Goal: Information Seeking & Learning: Learn about a topic

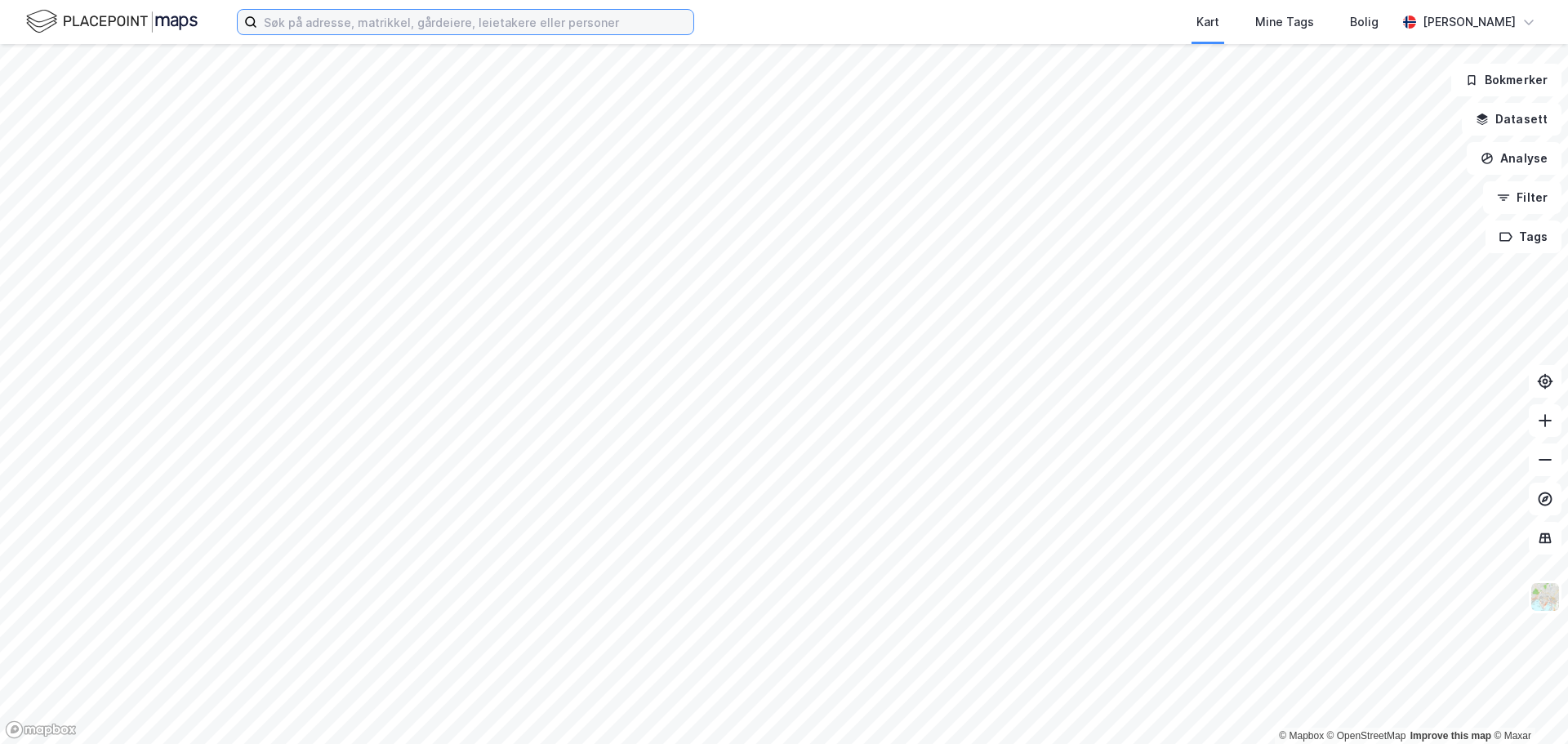
click at [418, 27] on input at bounding box center [475, 21] width 436 height 24
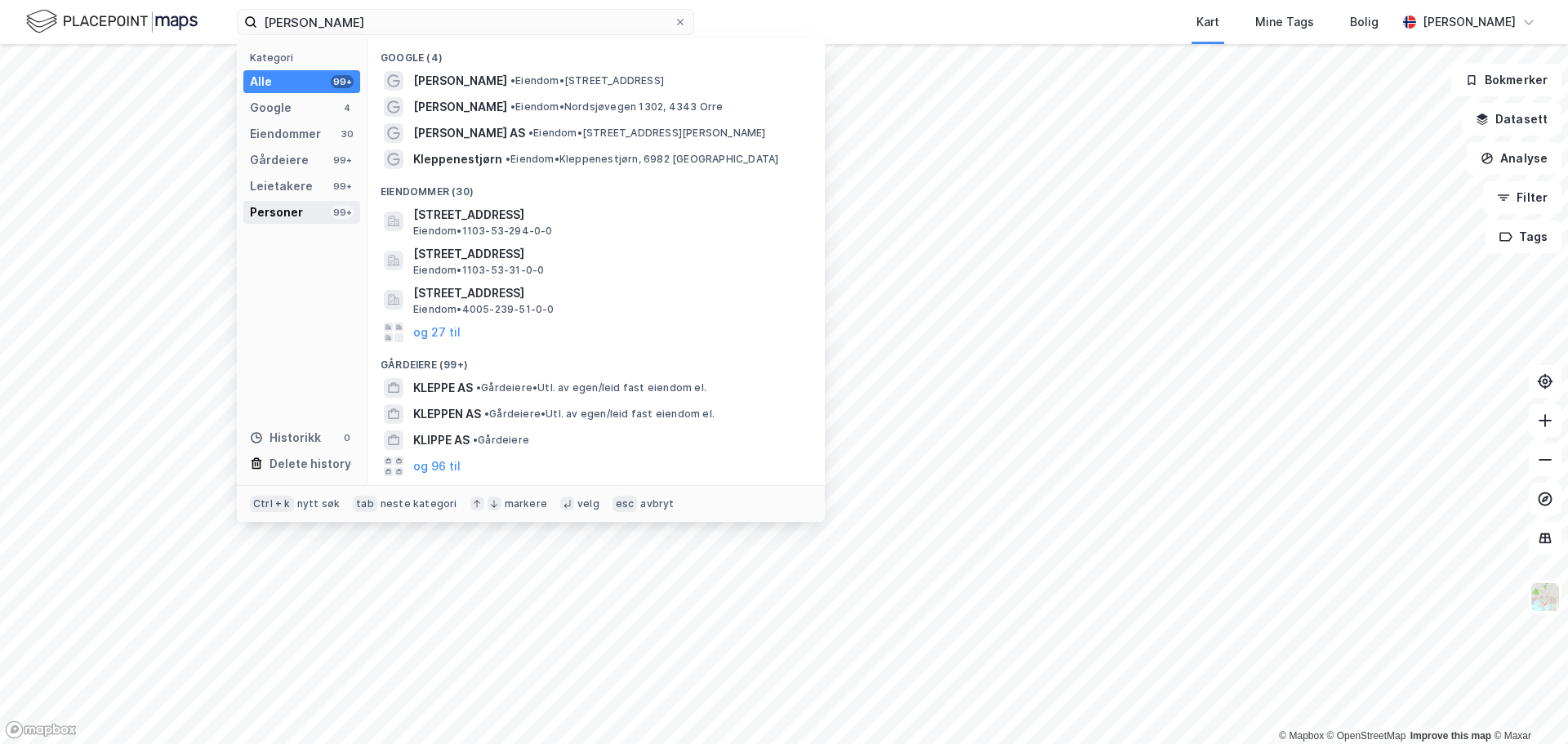
click at [311, 218] on div "Personer 99+" at bounding box center [301, 213] width 116 height 23
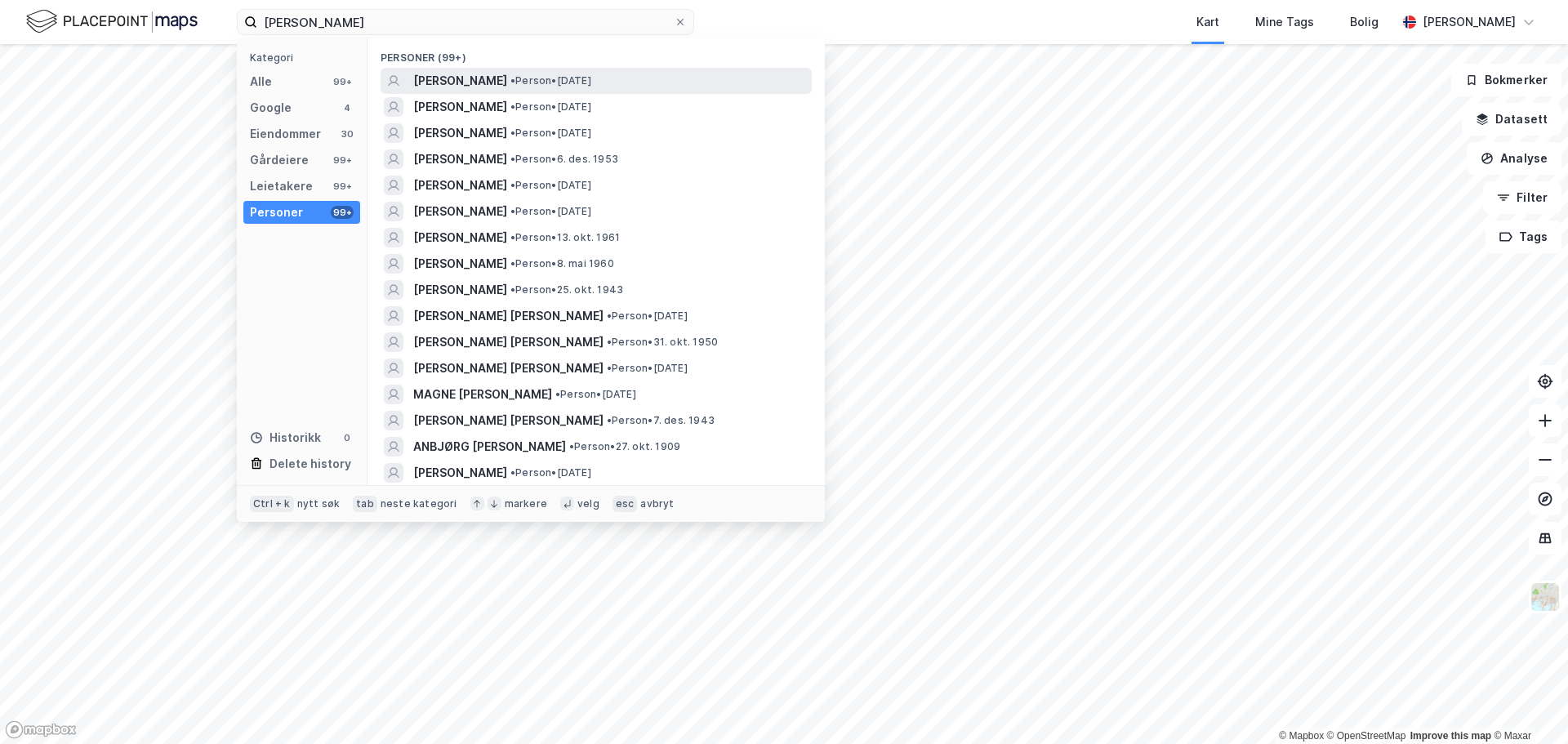
click at [665, 80] on div "ASBJØRN KLEPPE • Person • 25. nov. 1928" at bounding box center [610, 81] width 396 height 19
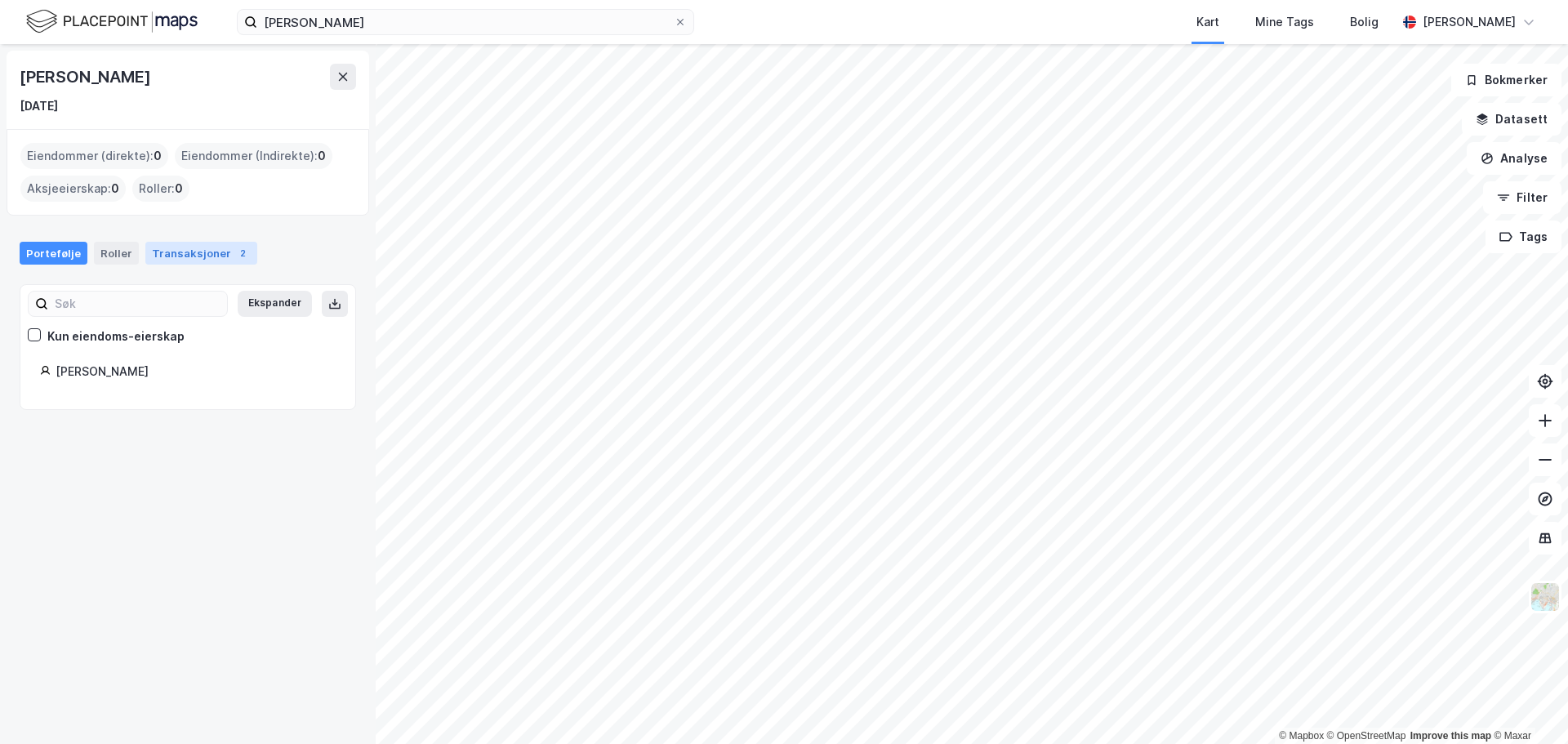
click at [181, 255] on div "Transaksjoner 2" at bounding box center [201, 253] width 112 height 23
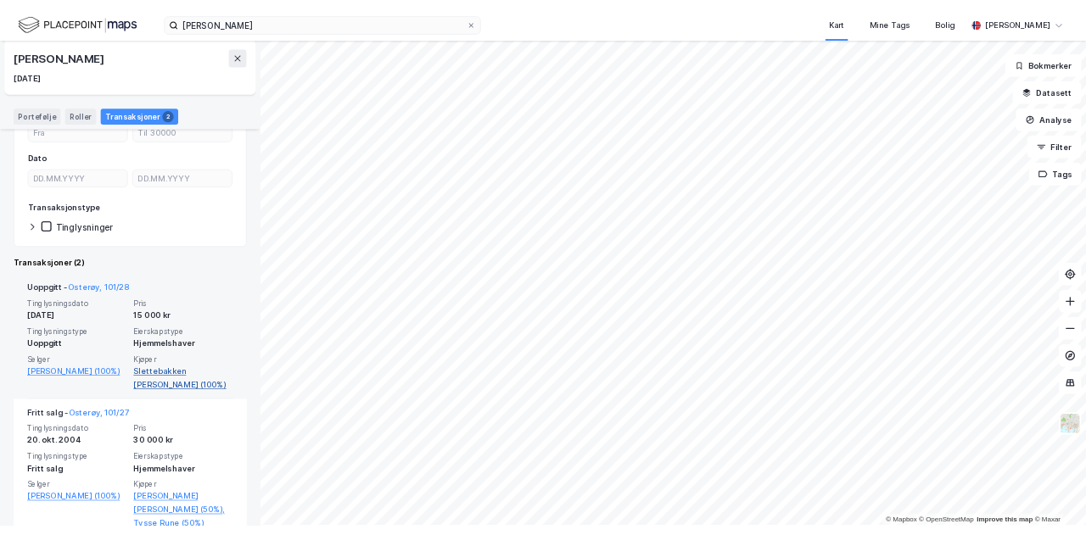
scroll to position [207, 0]
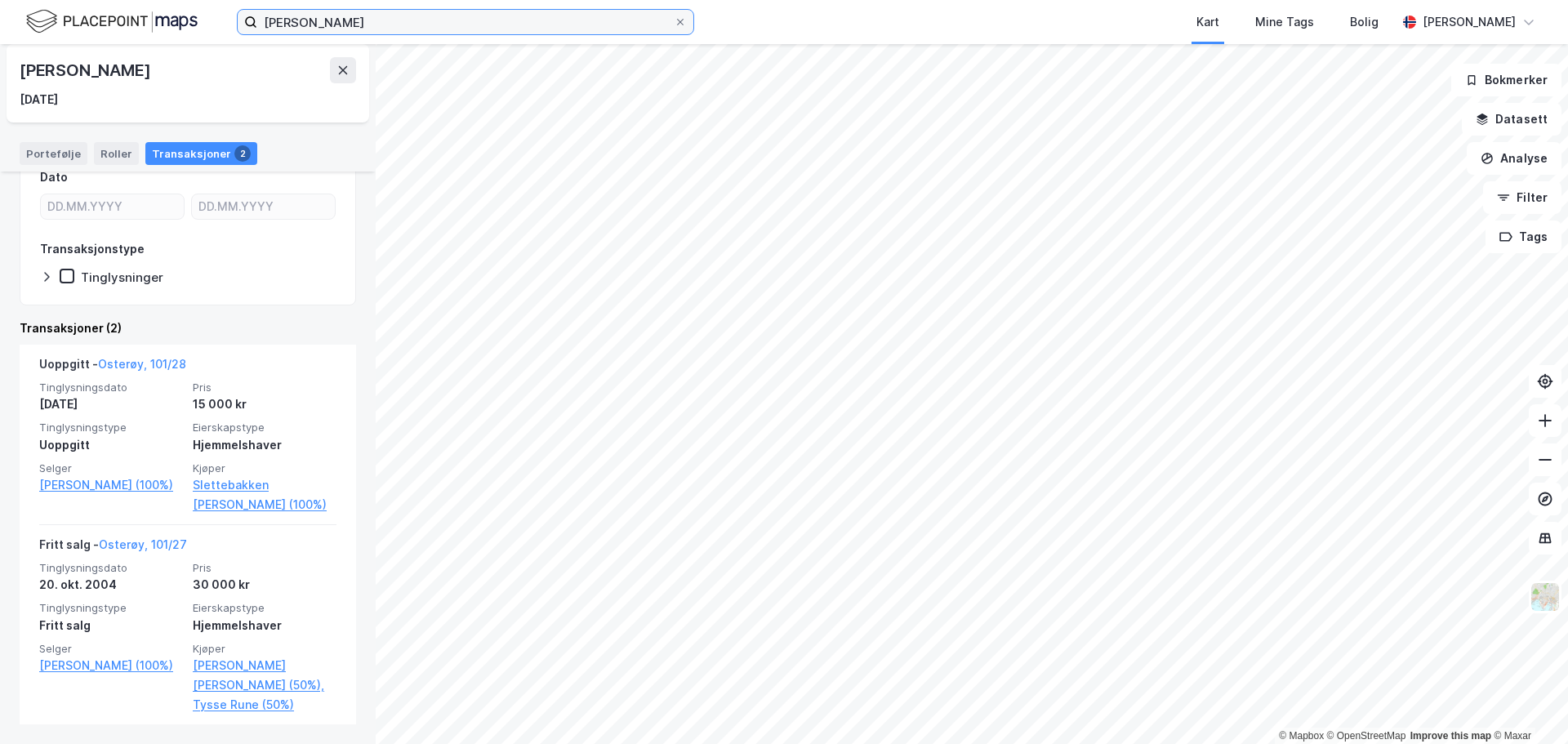
click at [312, 22] on input "asbjørn kleppe" at bounding box center [465, 21] width 417 height 24
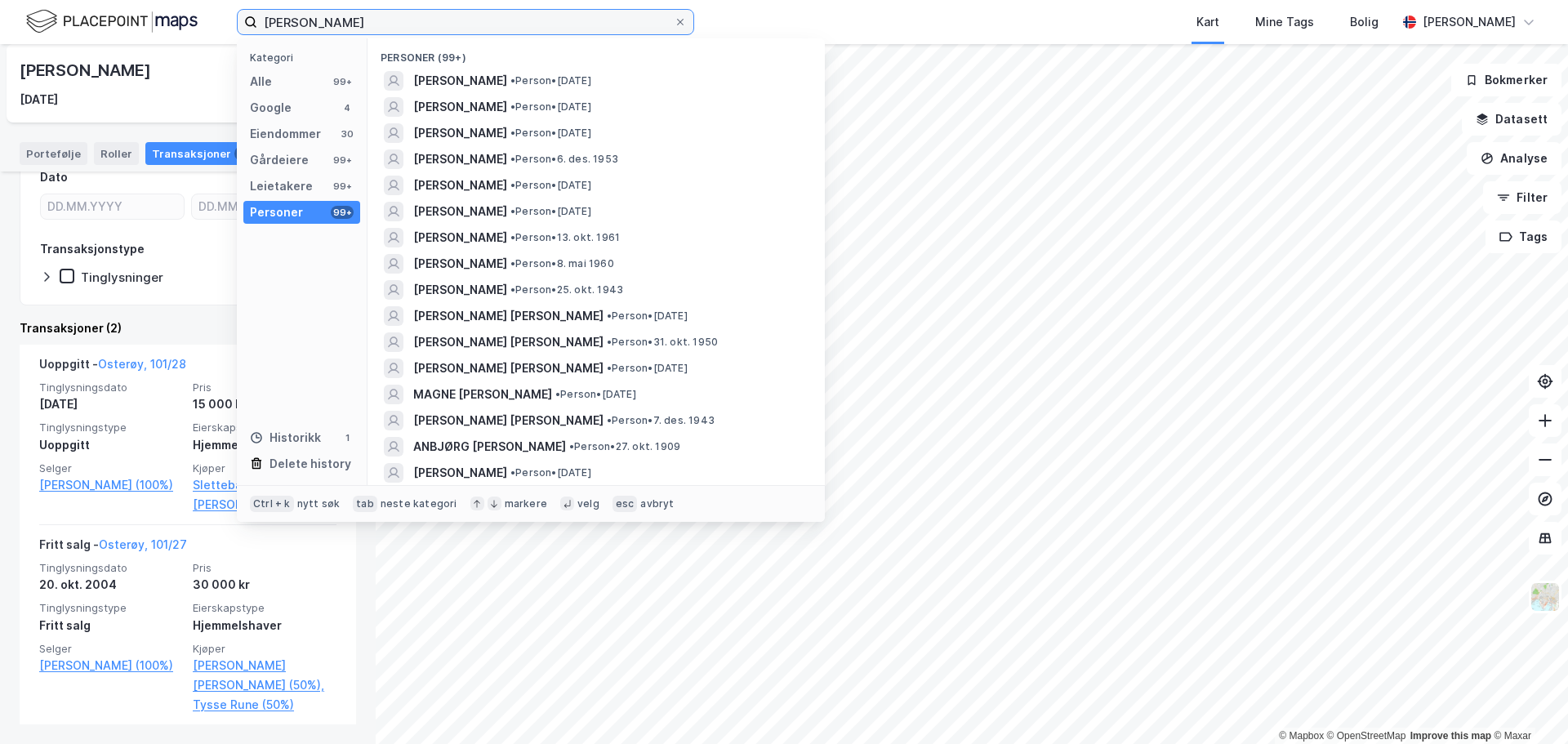
click at [312, 22] on input "asbjørn kleppe" at bounding box center [465, 21] width 417 height 24
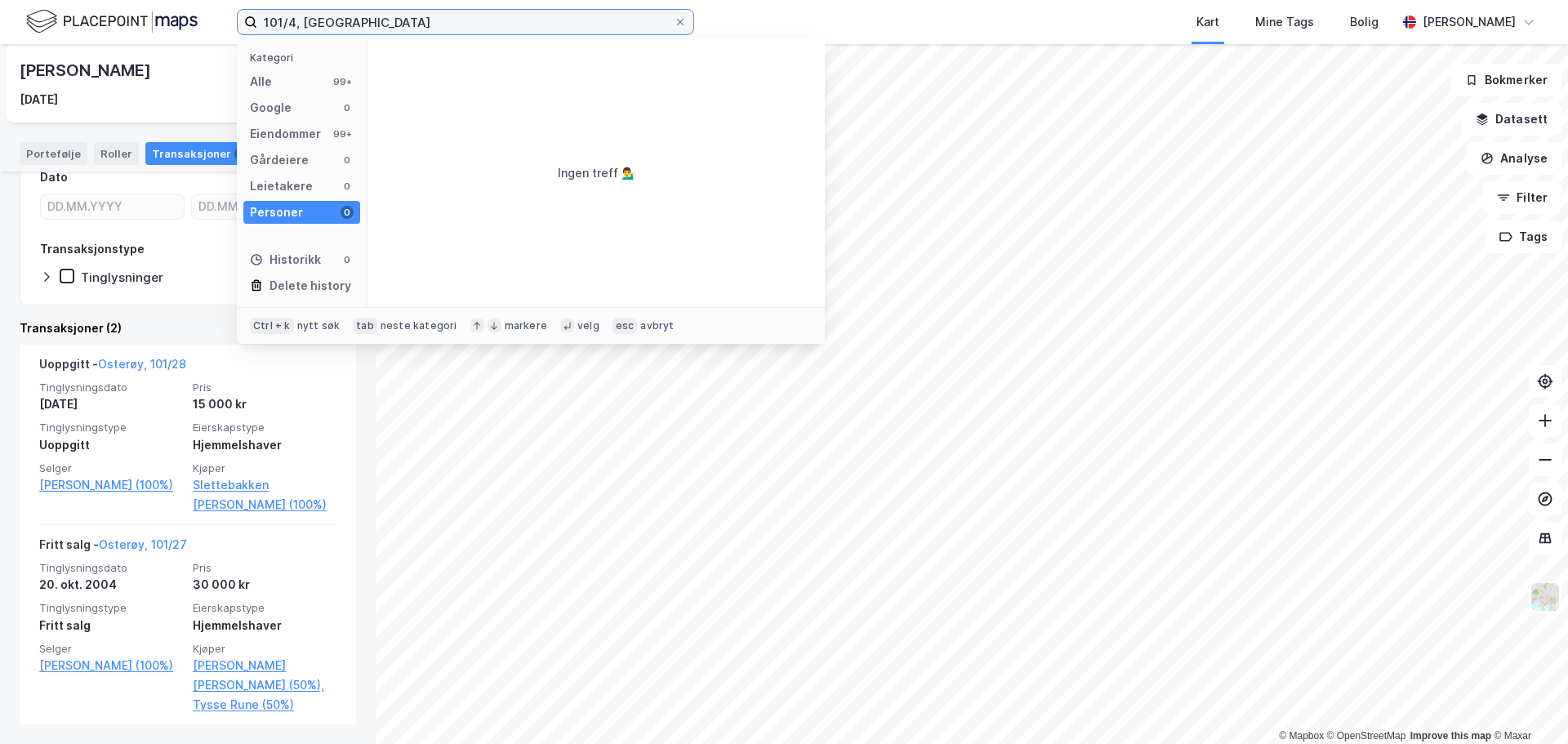
type input "101/4, osterøy"
click at [373, 21] on input "101/4, osterøy" at bounding box center [465, 21] width 417 height 24
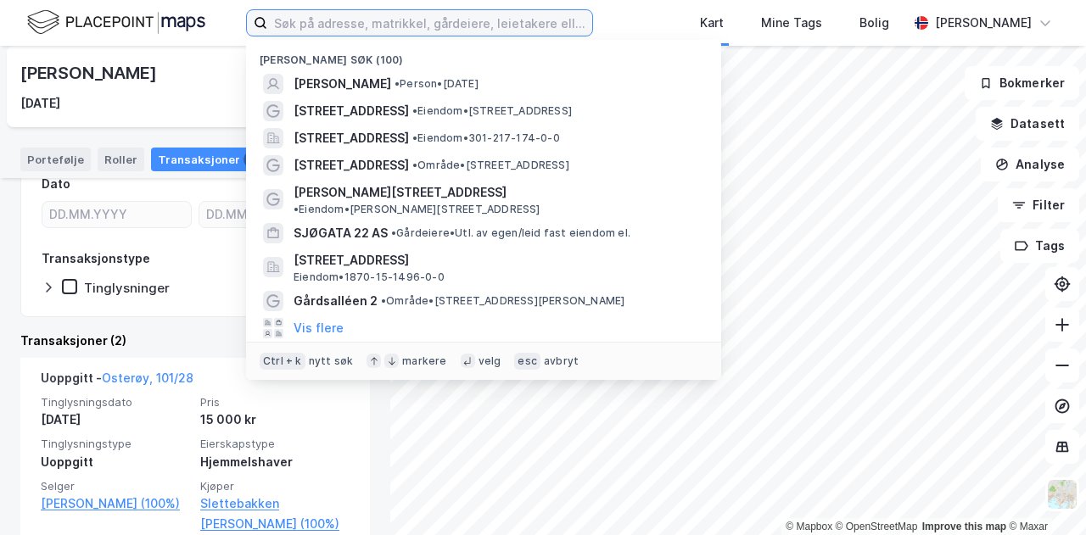
click at [562, 24] on input at bounding box center [429, 22] width 325 height 25
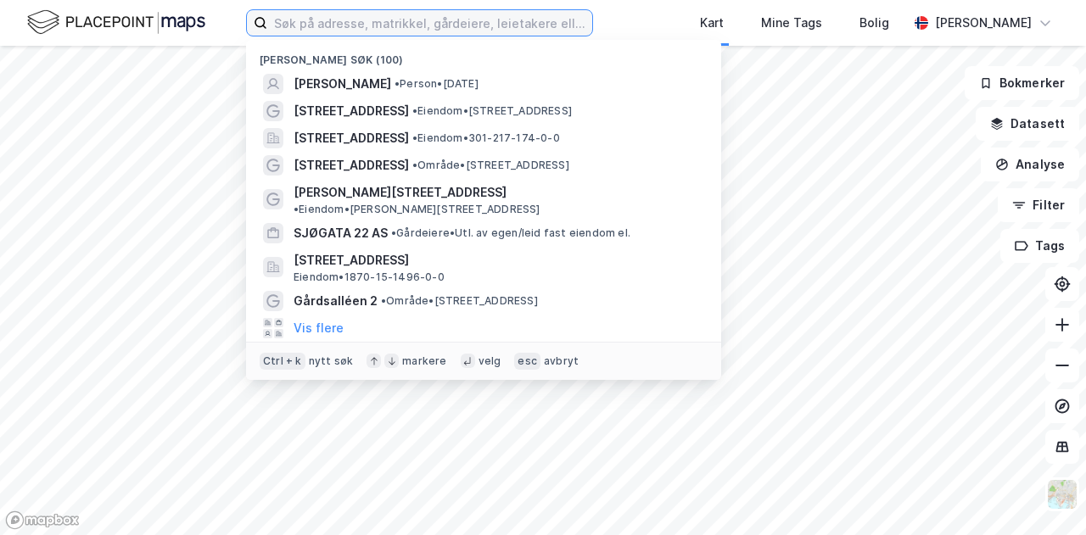
click at [312, 17] on input at bounding box center [429, 22] width 325 height 25
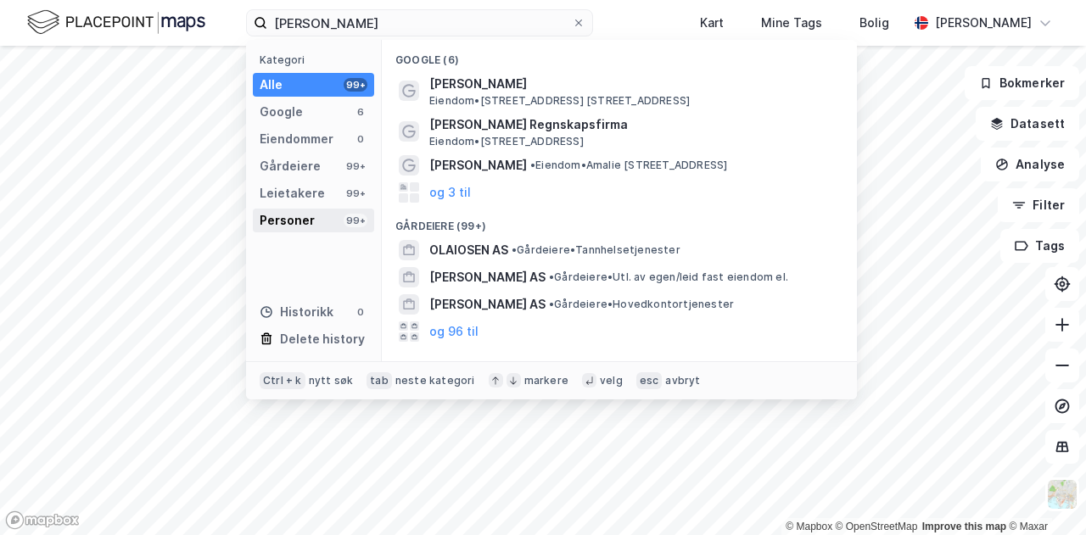
click at [321, 215] on div "Personer 99+" at bounding box center [313, 221] width 121 height 24
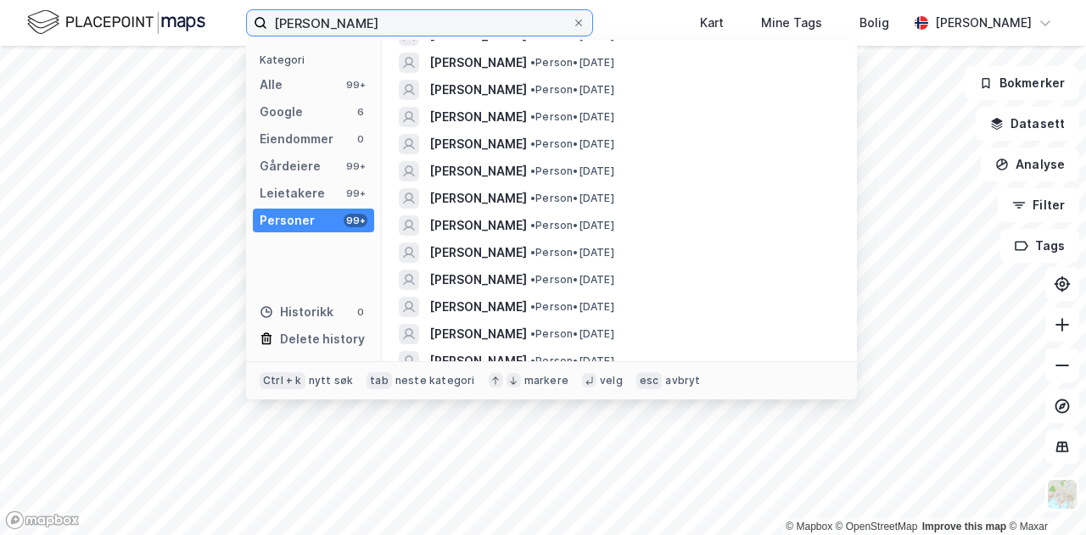
scroll to position [375, 0]
click at [321, 21] on input "håkon olaisen" at bounding box center [419, 22] width 305 height 25
click at [314, 21] on input "håkon olaisen" at bounding box center [419, 22] width 305 height 25
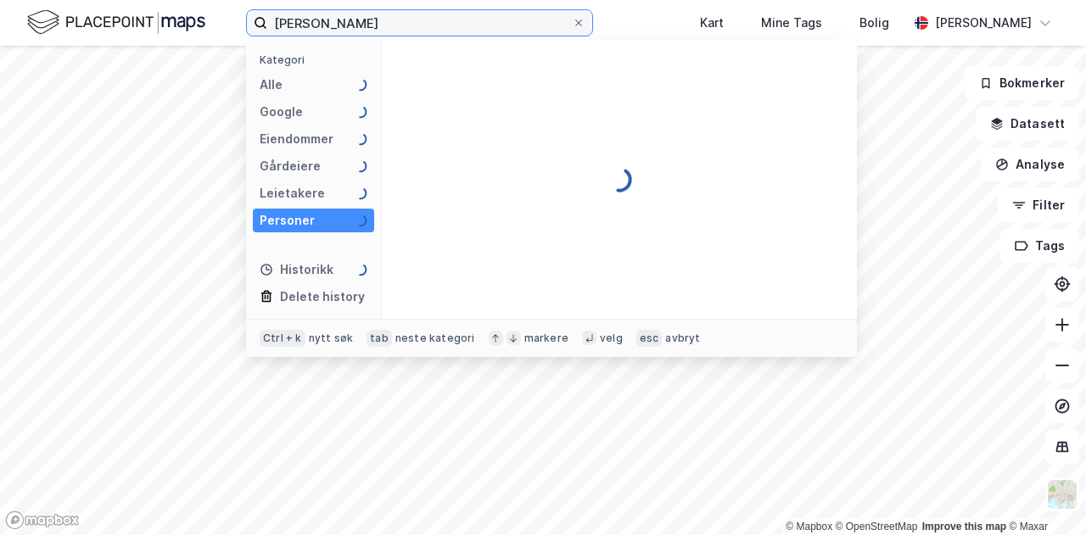
scroll to position [0, 0]
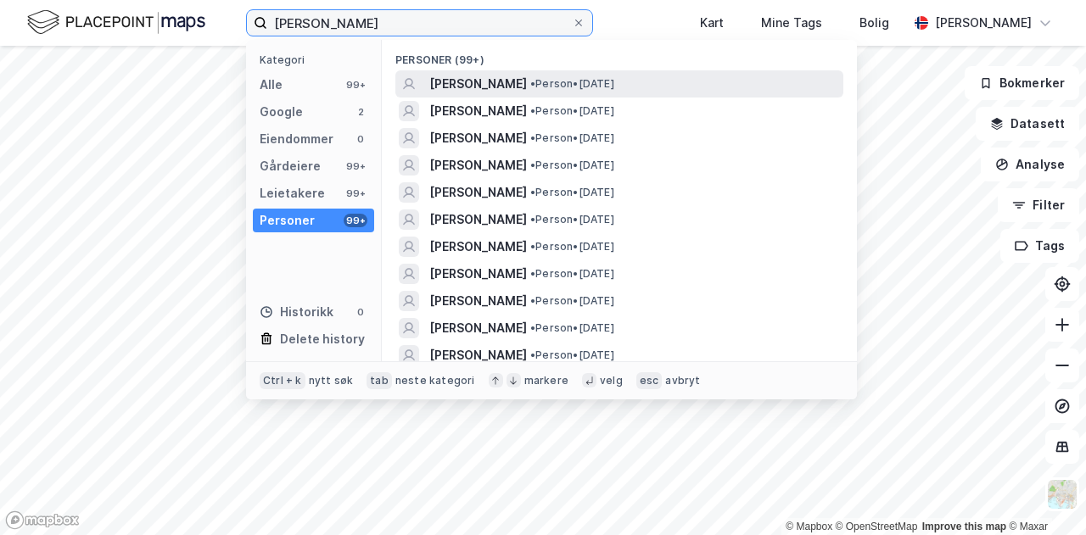
type input "håkon vigner olaisen"
click at [527, 90] on span "[PERSON_NAME]" at bounding box center [478, 84] width 98 height 20
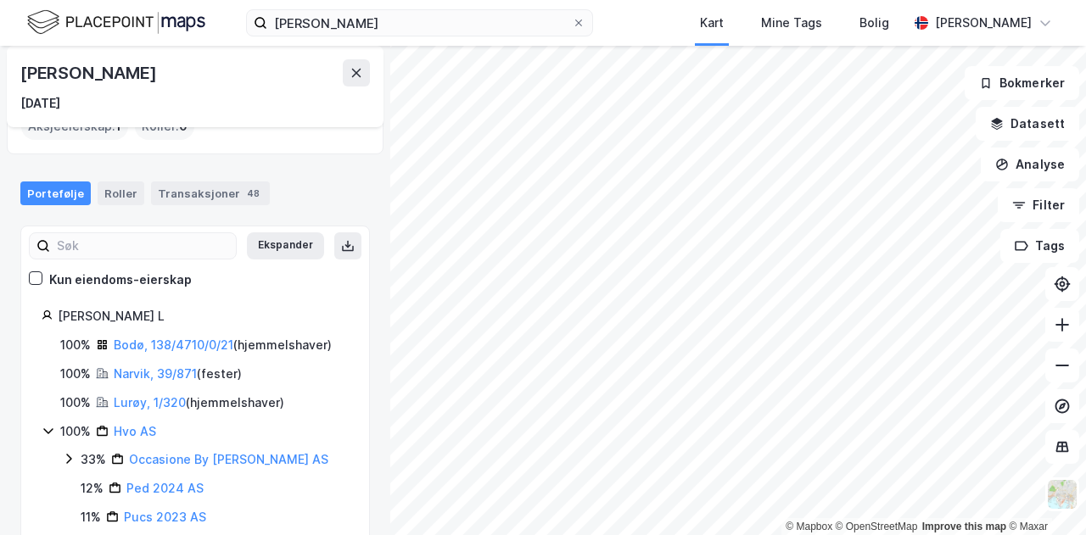
scroll to position [73, 0]
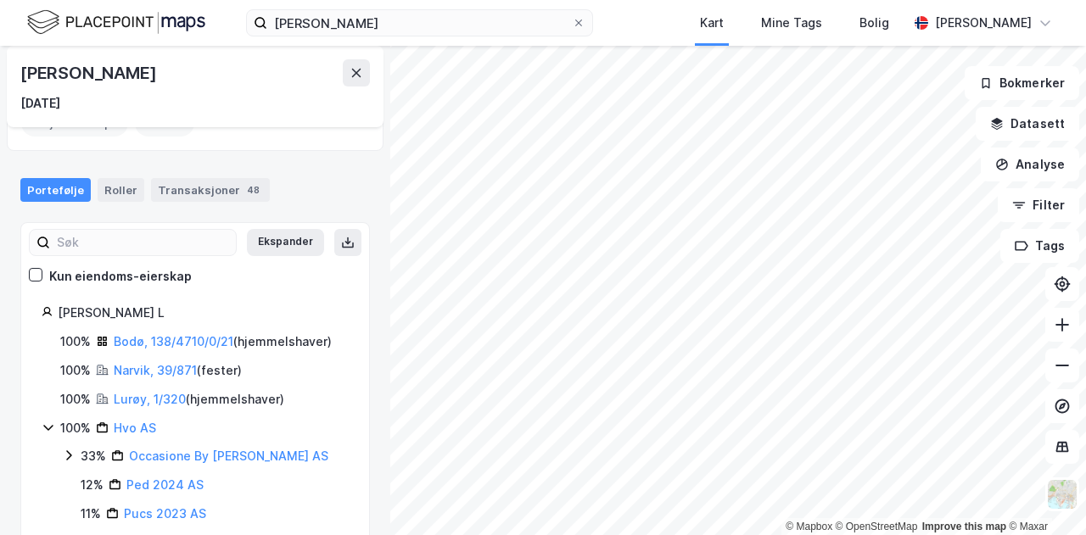
click at [686, 38] on div "håkon vigner olaisen Kart Mine Tags Bolig Amanda Eide © Mapbox © OpenStreetMap …" at bounding box center [543, 267] width 1086 height 535
click at [677, 535] on html "håkon vigner olaisen Kart Mine Tags Bolig Amanda Eide © Mapbox © OpenStreetMap …" at bounding box center [543, 267] width 1086 height 535
click at [596, 7] on div "håkon vigner olaisen Kart Mine Tags Bolig Amanda Eide © Mapbox © OpenStreetMap …" at bounding box center [543, 267] width 1086 height 535
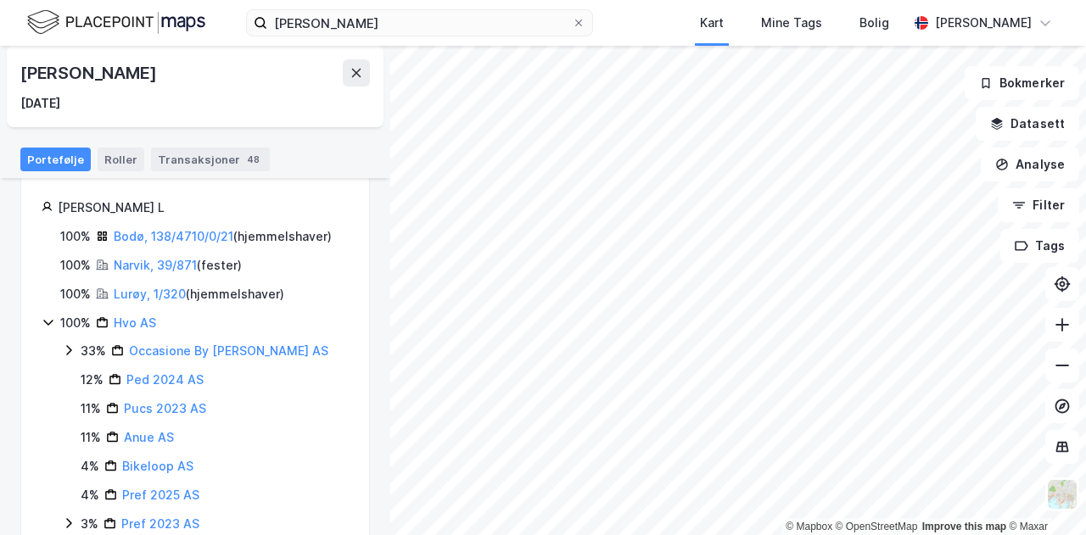
scroll to position [154, 0]
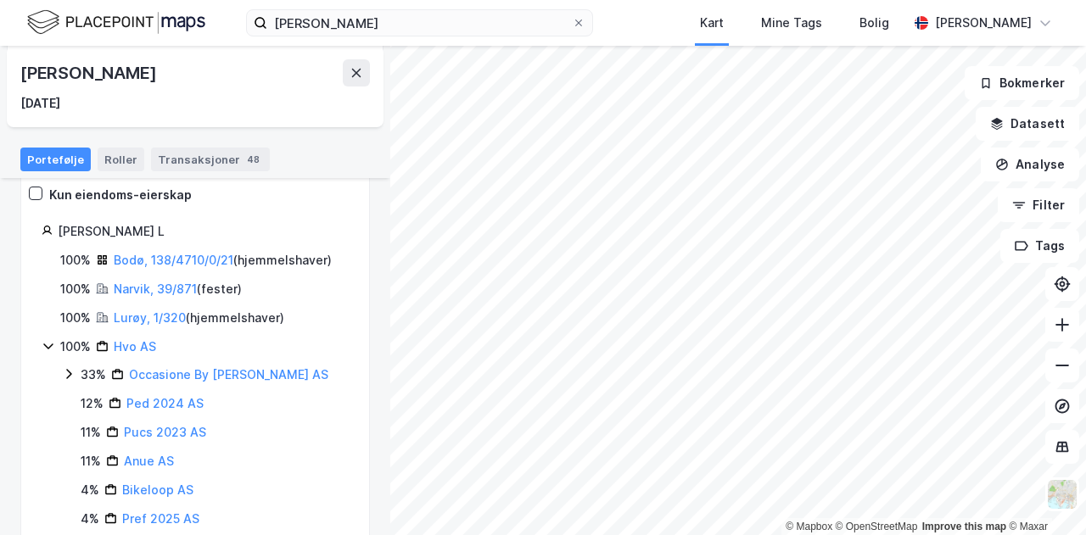
click at [68, 367] on icon at bounding box center [69, 374] width 14 height 14
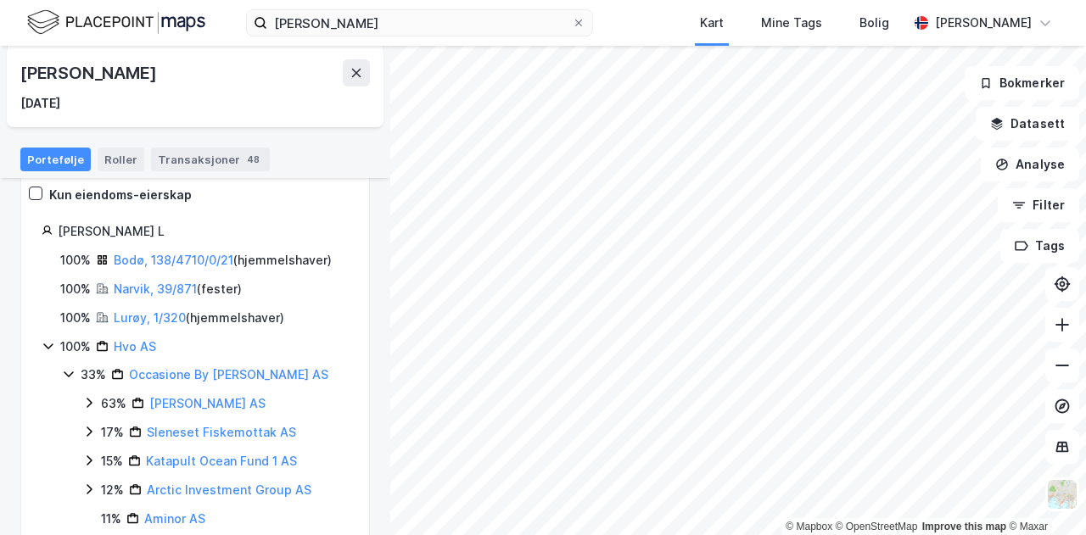
click at [89, 401] on icon at bounding box center [89, 403] width 14 height 14
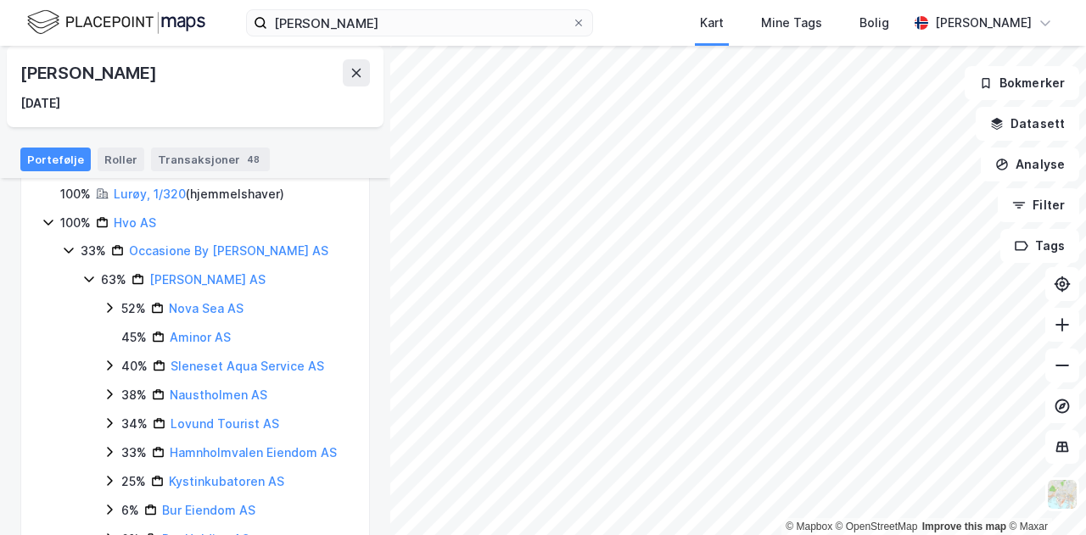
scroll to position [236, 0]
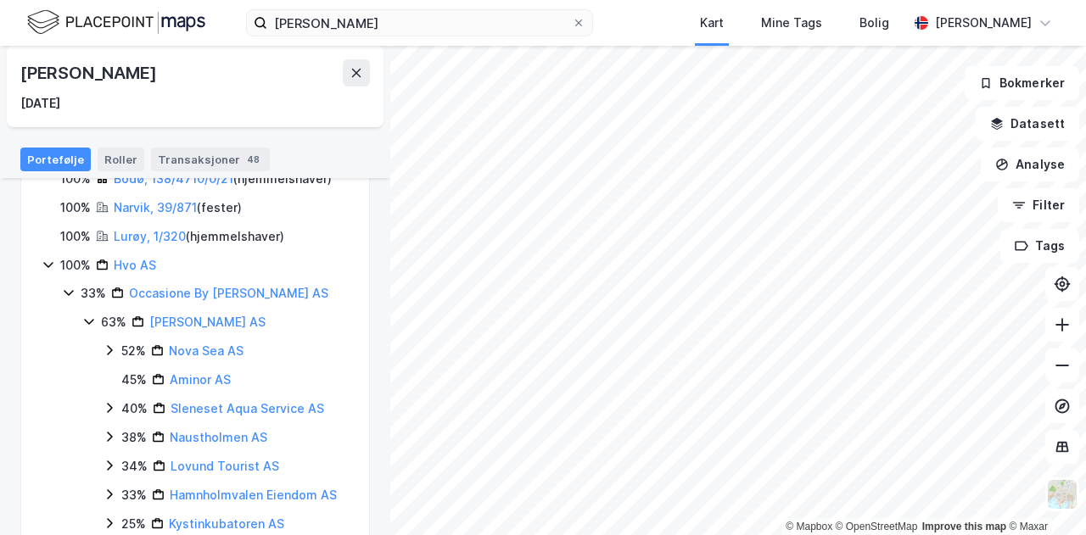
click at [64, 293] on icon at bounding box center [69, 293] width 14 height 14
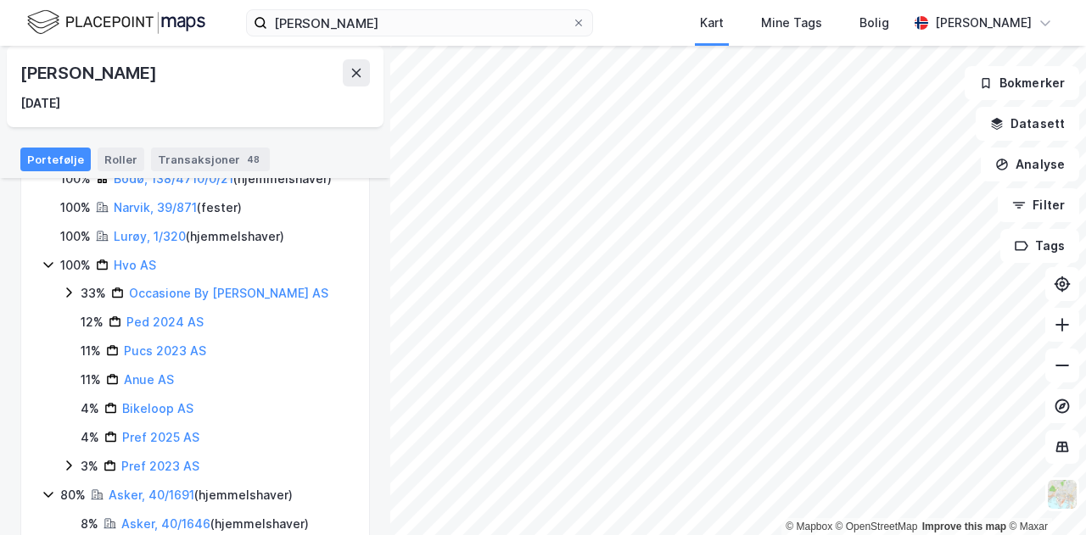
click at [66, 464] on icon at bounding box center [69, 466] width 14 height 14
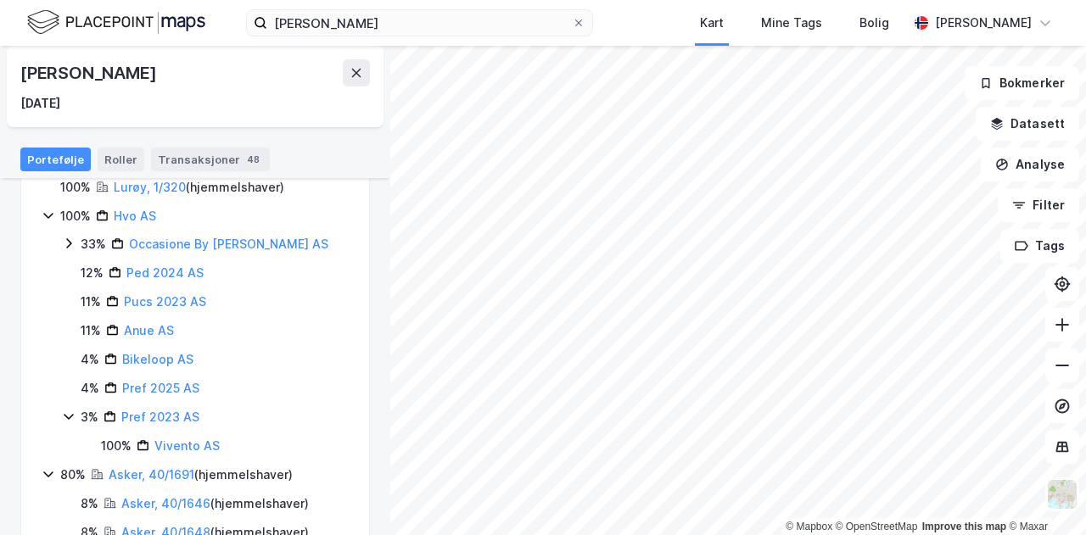
scroll to position [287, 0]
click at [73, 233] on div "33% Occasione By Olaisen AS" at bounding box center [205, 242] width 287 height 20
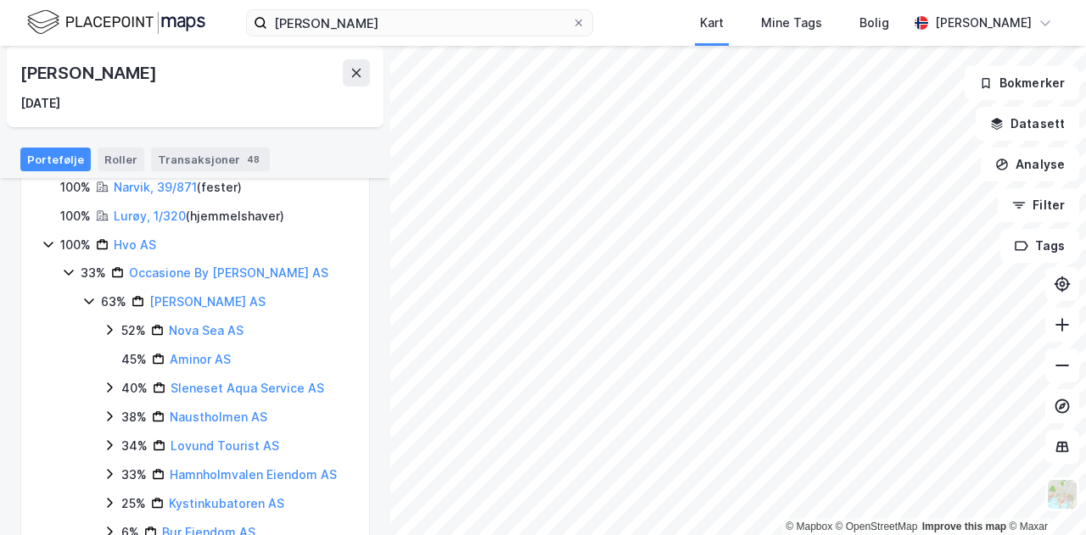
scroll to position [251, 0]
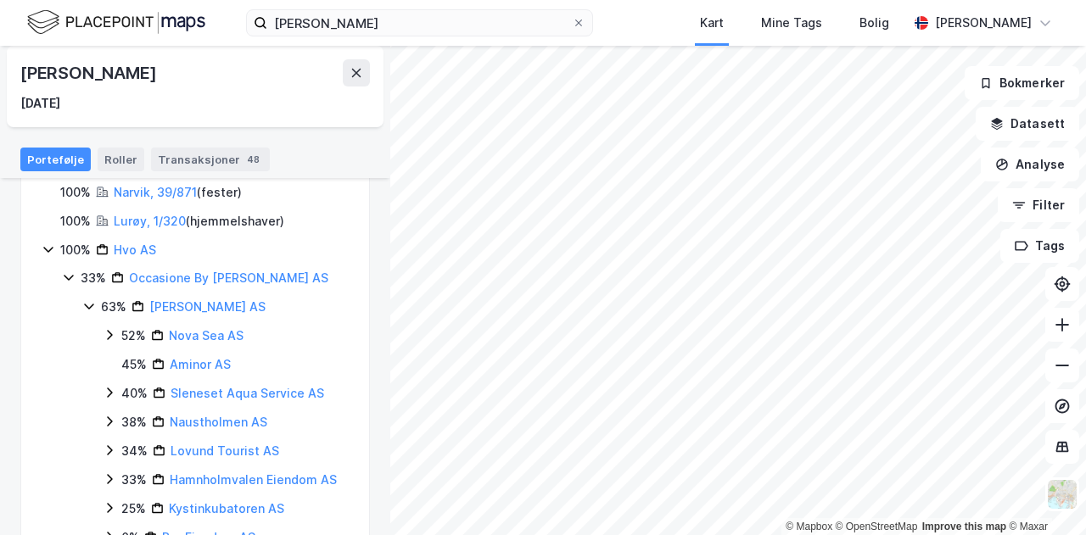
click at [110, 338] on icon at bounding box center [110, 335] width 14 height 14
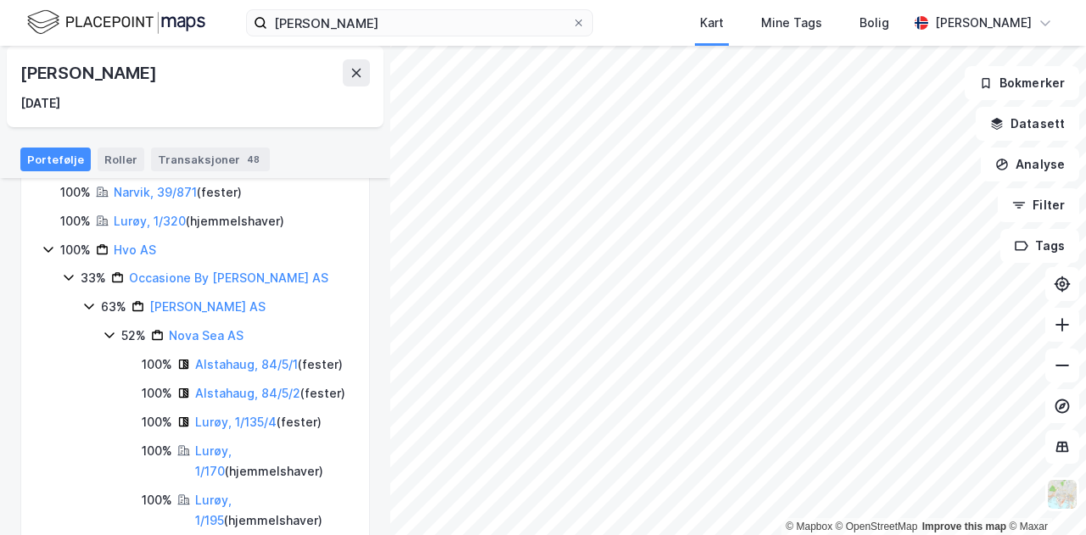
click at [109, 337] on icon at bounding box center [108, 336] width 9 height 6
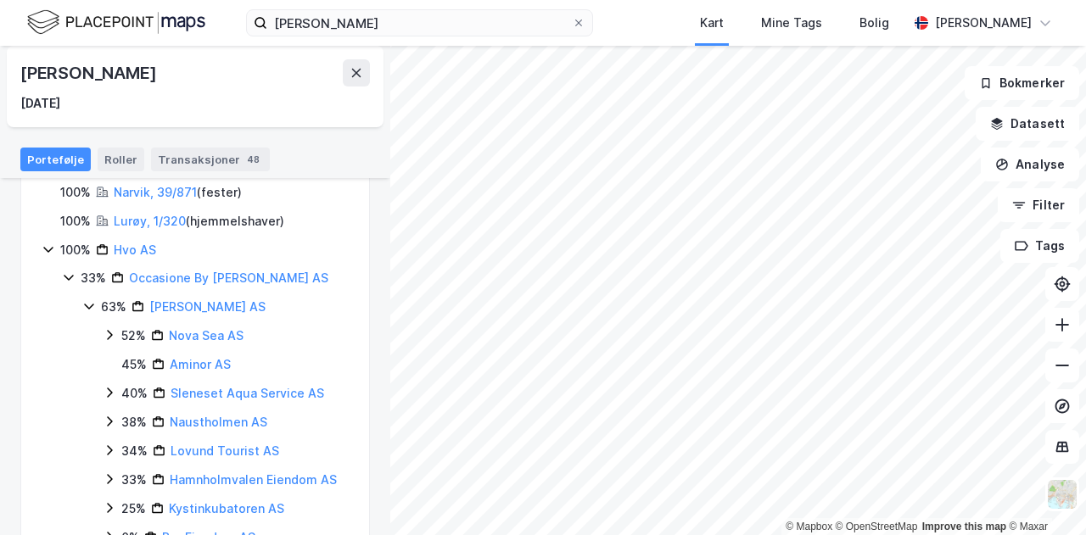
click at [88, 301] on icon at bounding box center [89, 307] width 14 height 14
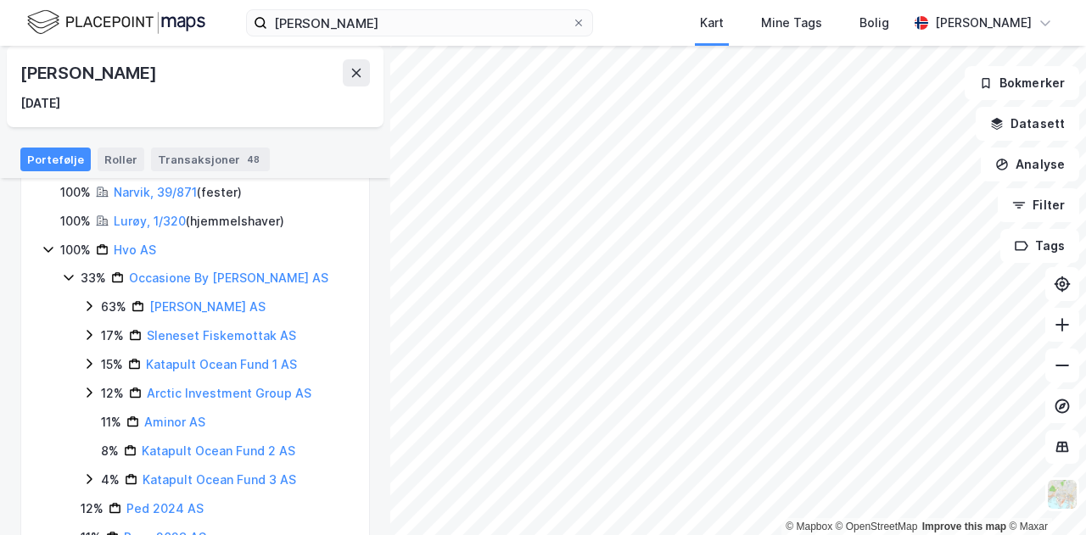
click at [45, 251] on icon at bounding box center [49, 250] width 14 height 14
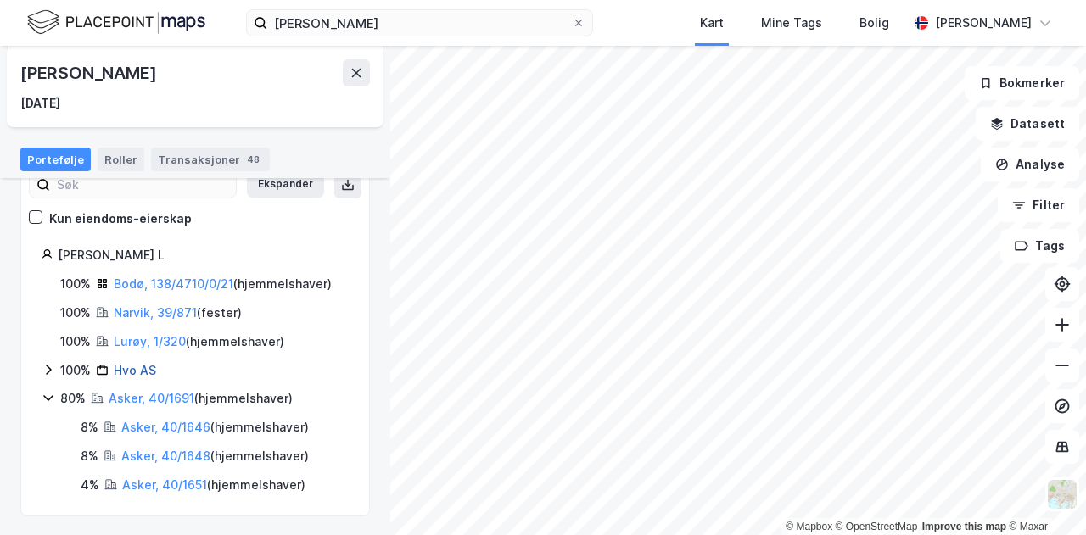
click at [122, 363] on link "Hvo AS" at bounding box center [135, 370] width 42 height 14
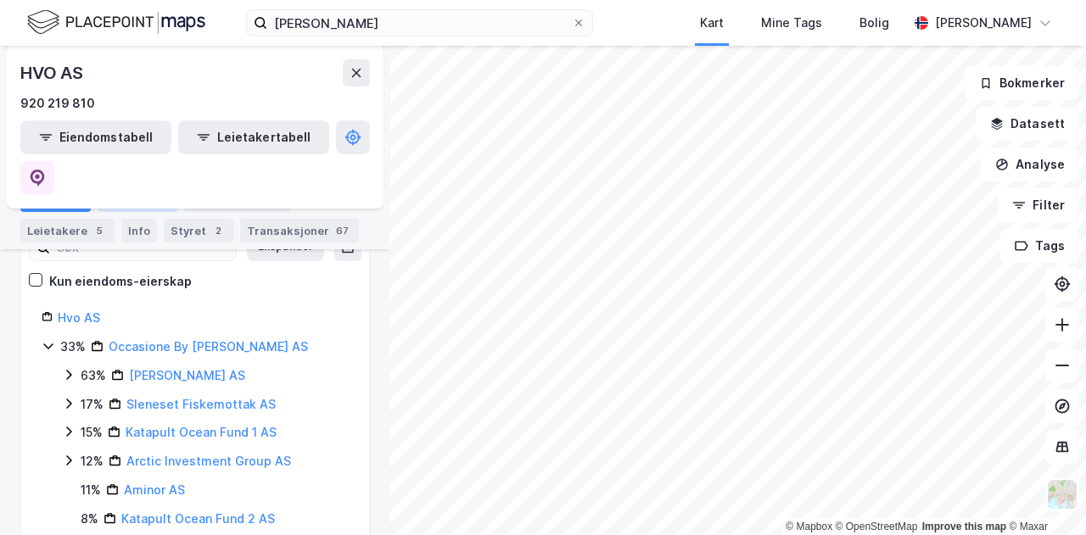
scroll to position [269, 0]
click at [42, 339] on icon at bounding box center [49, 346] width 14 height 14
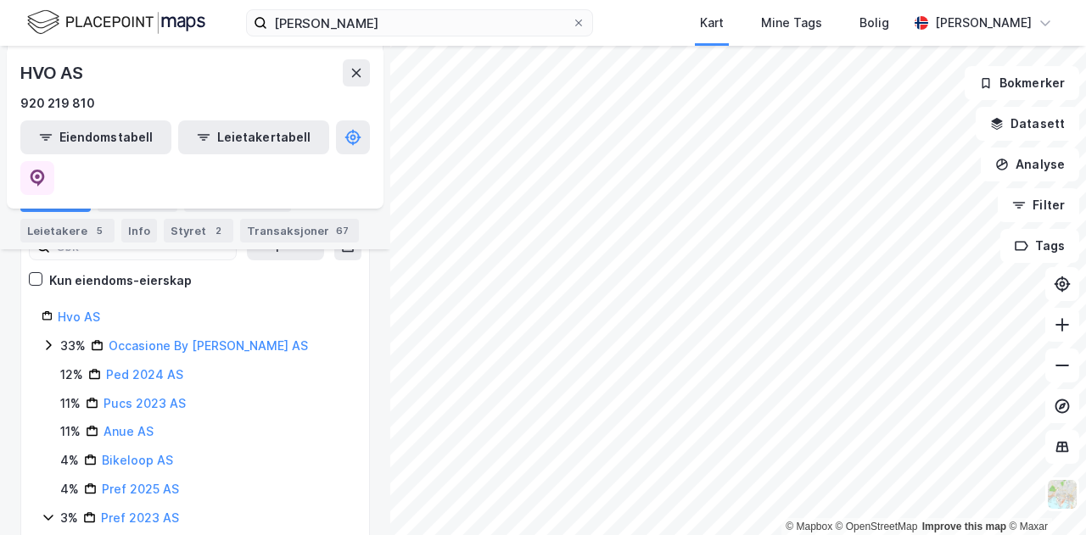
click at [42, 511] on icon at bounding box center [49, 518] width 14 height 14
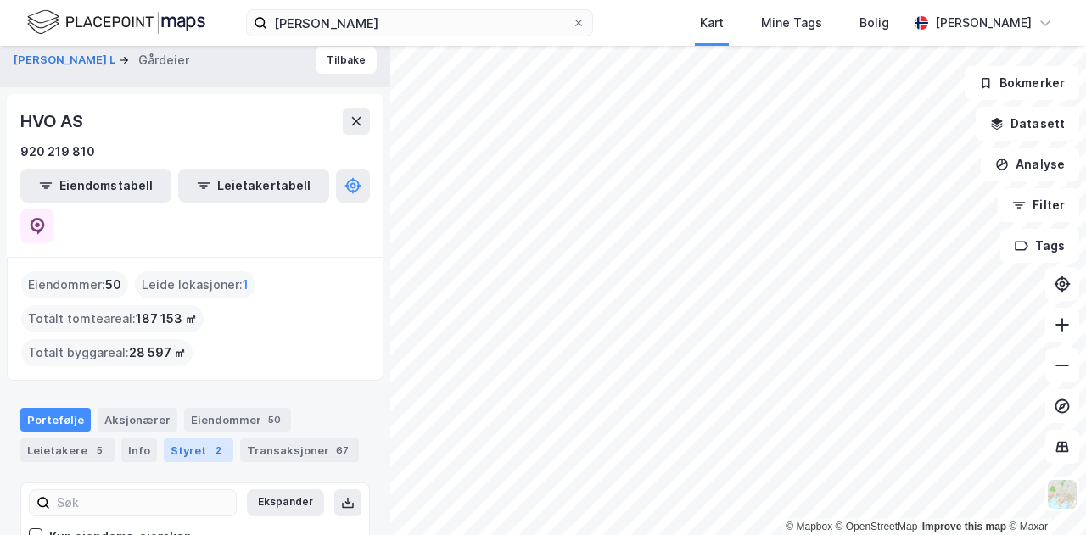
scroll to position [12, 0]
click at [193, 440] on div "Styret 2" at bounding box center [199, 452] width 70 height 24
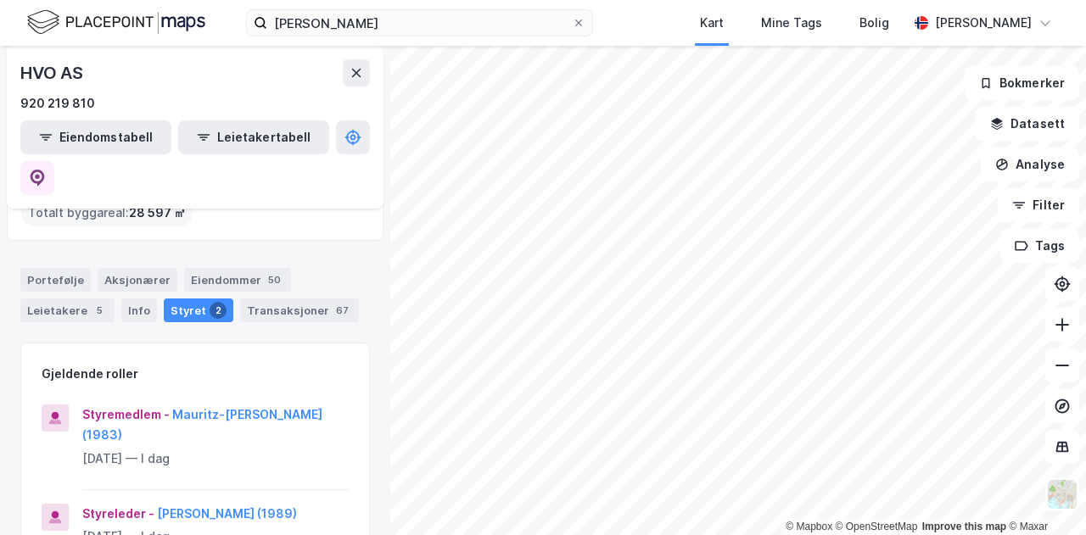
scroll to position [158, 0]
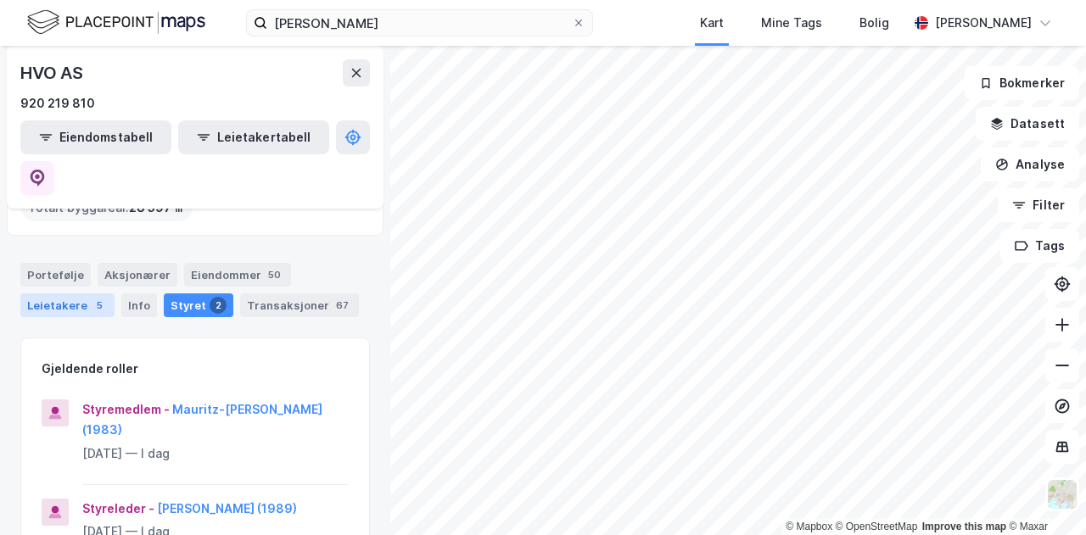
click at [74, 294] on div "Leietakere 5" at bounding box center [67, 306] width 94 height 24
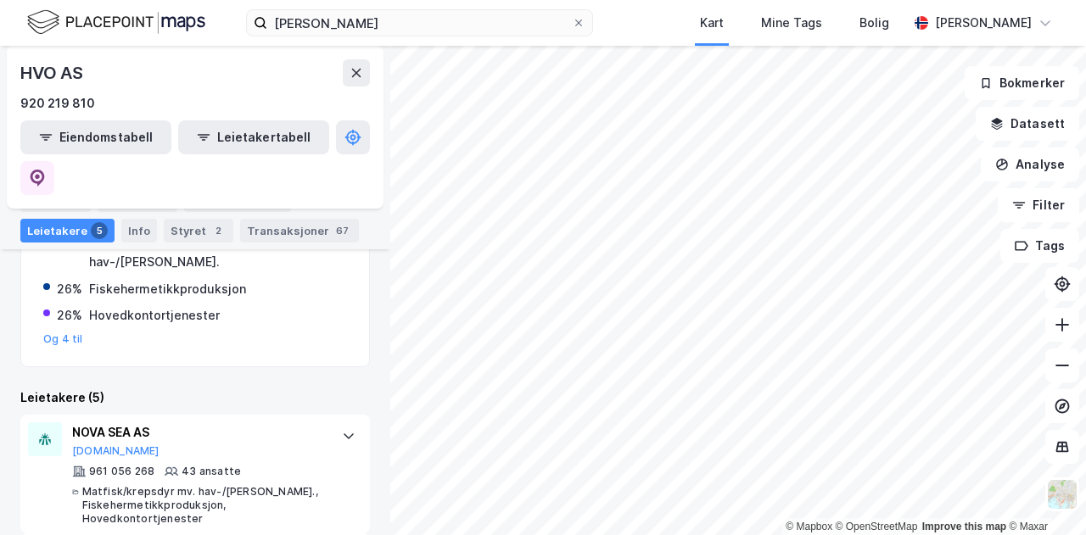
scroll to position [408, 0]
click at [350, 81] on button at bounding box center [356, 72] width 27 height 27
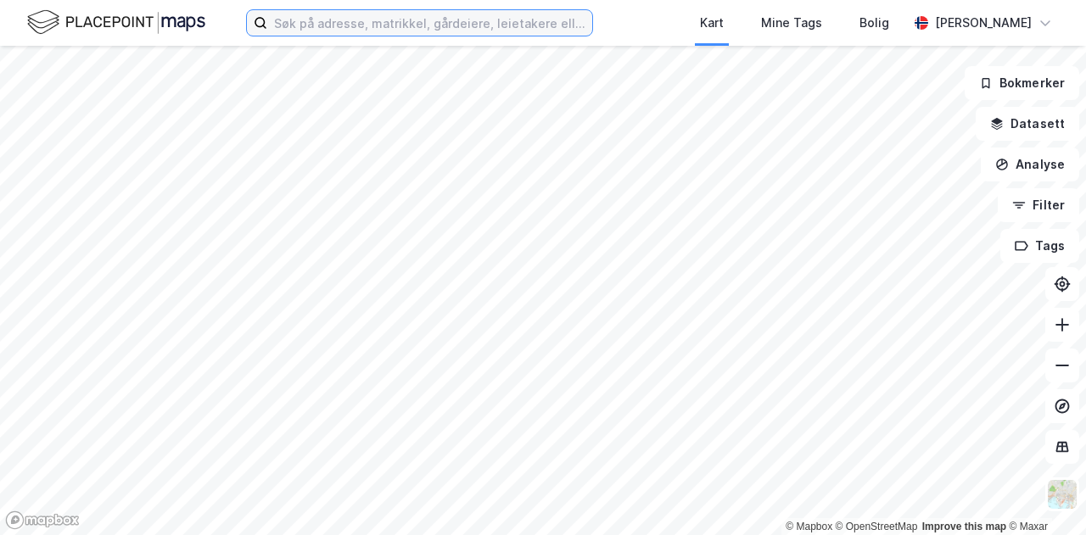
click at [484, 30] on input at bounding box center [429, 22] width 325 height 25
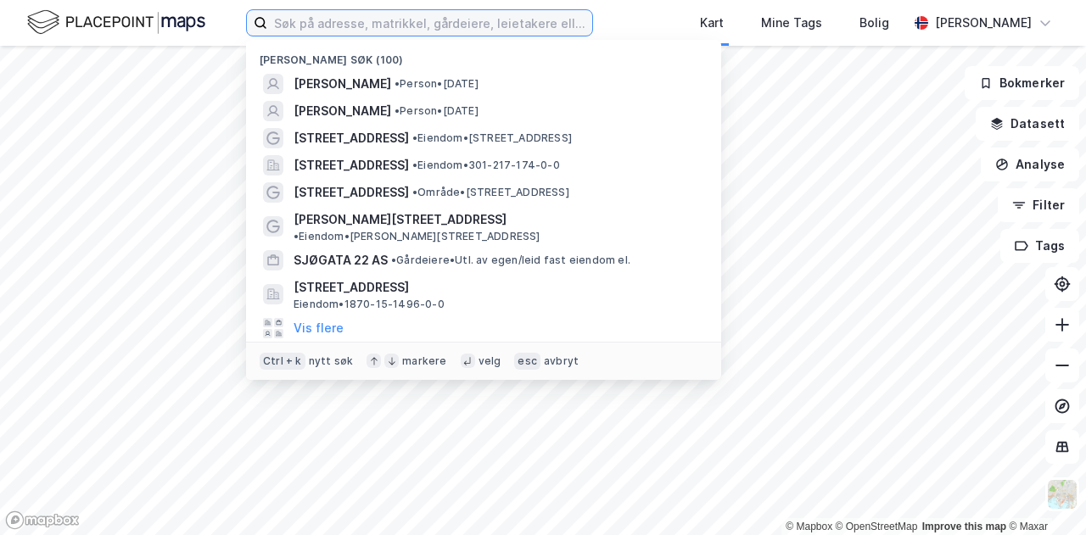
paste input "[PERSON_NAME] 14"
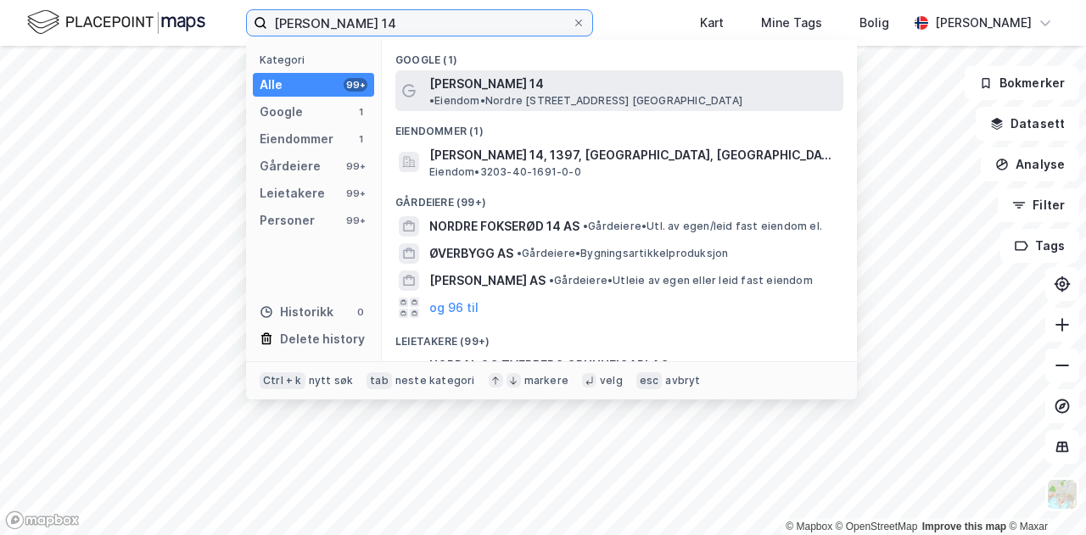
type input "[PERSON_NAME] 14"
click at [529, 88] on span "[PERSON_NAME] 14" at bounding box center [486, 84] width 115 height 20
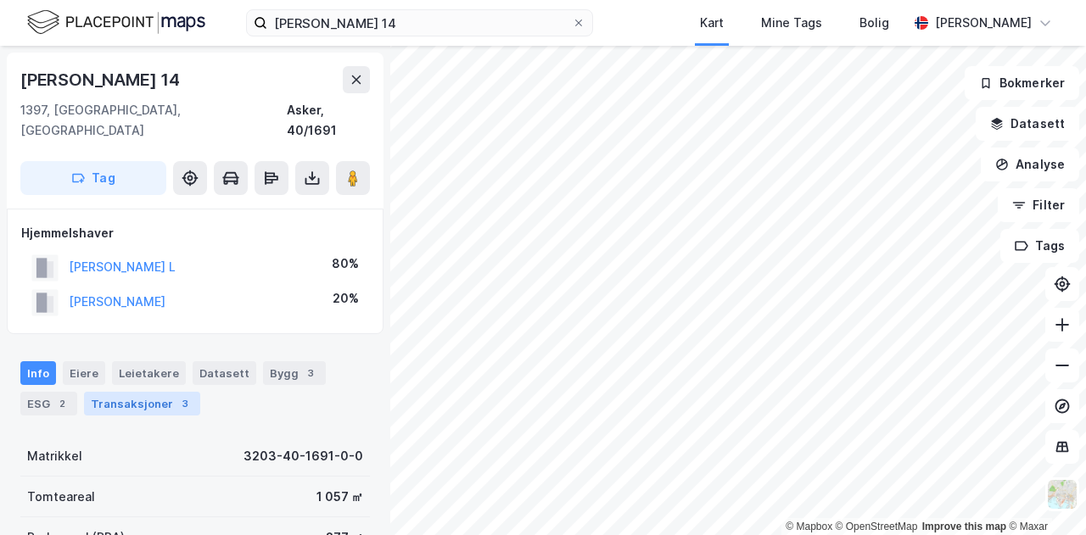
click at [132, 392] on div "Transaksjoner 3" at bounding box center [142, 404] width 116 height 24
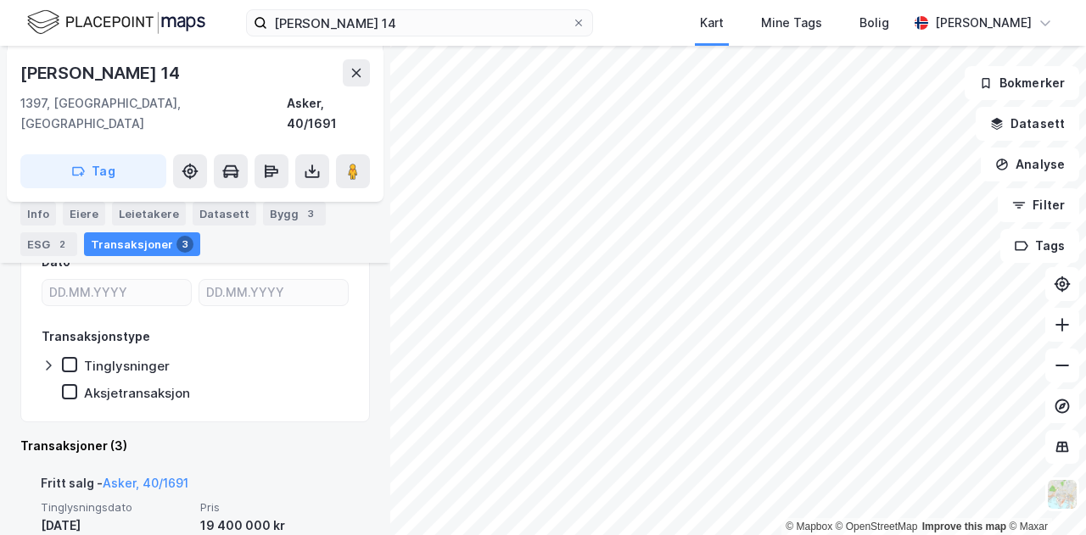
scroll to position [99, 0]
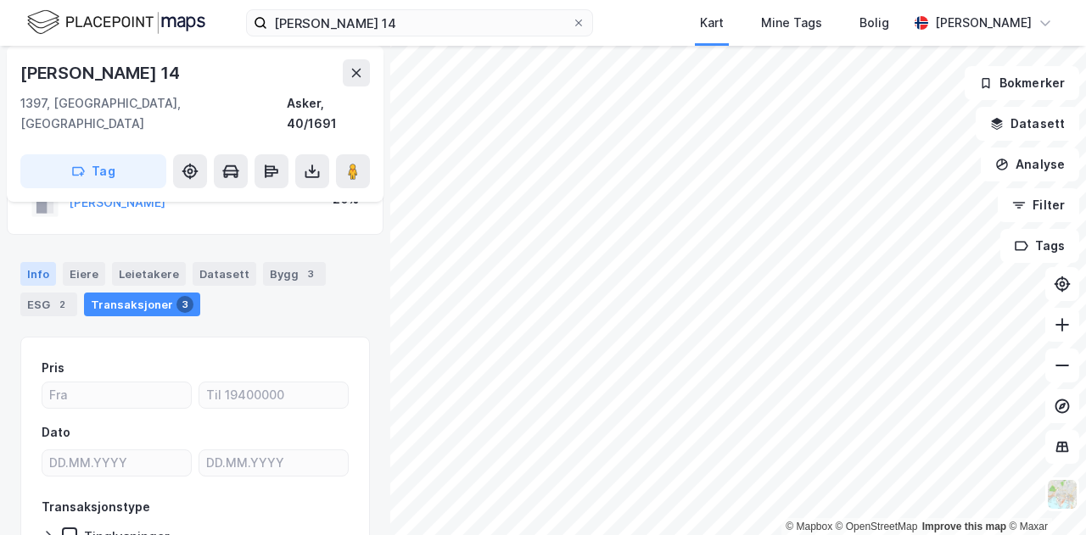
click at [37, 262] on div "Info" at bounding box center [38, 274] width 36 height 24
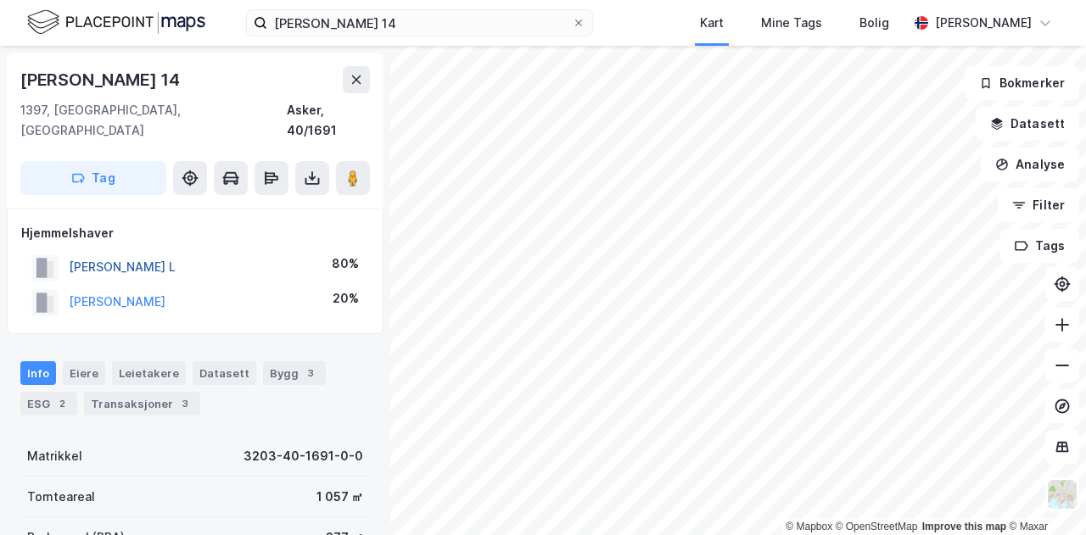
click at [0, 0] on button "[PERSON_NAME] L" at bounding box center [0, 0] width 0 height 0
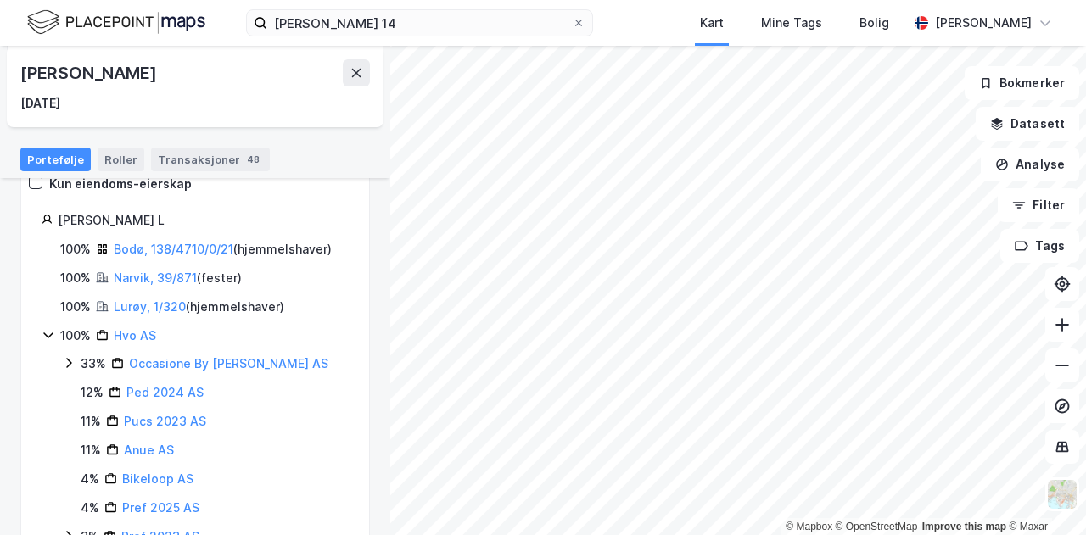
scroll to position [226, 0]
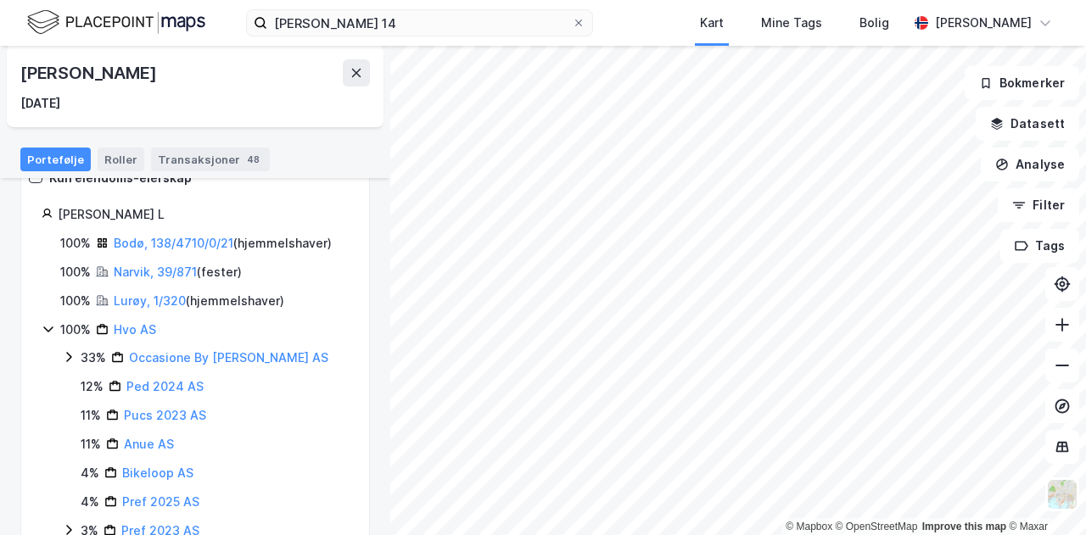
click at [47, 328] on icon at bounding box center [47, 330] width 9 height 6
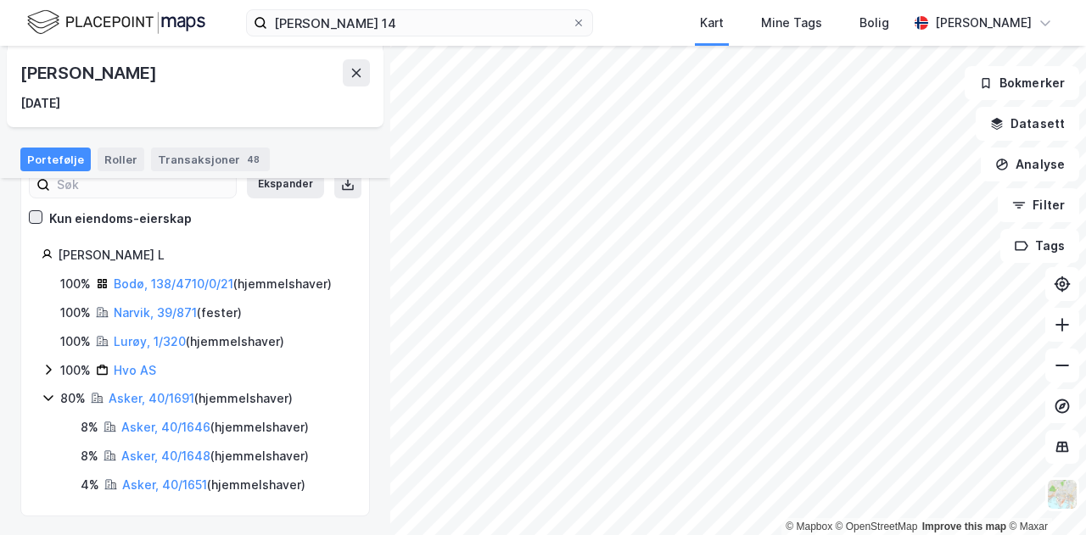
click at [32, 217] on icon at bounding box center [36, 217] width 12 height 12
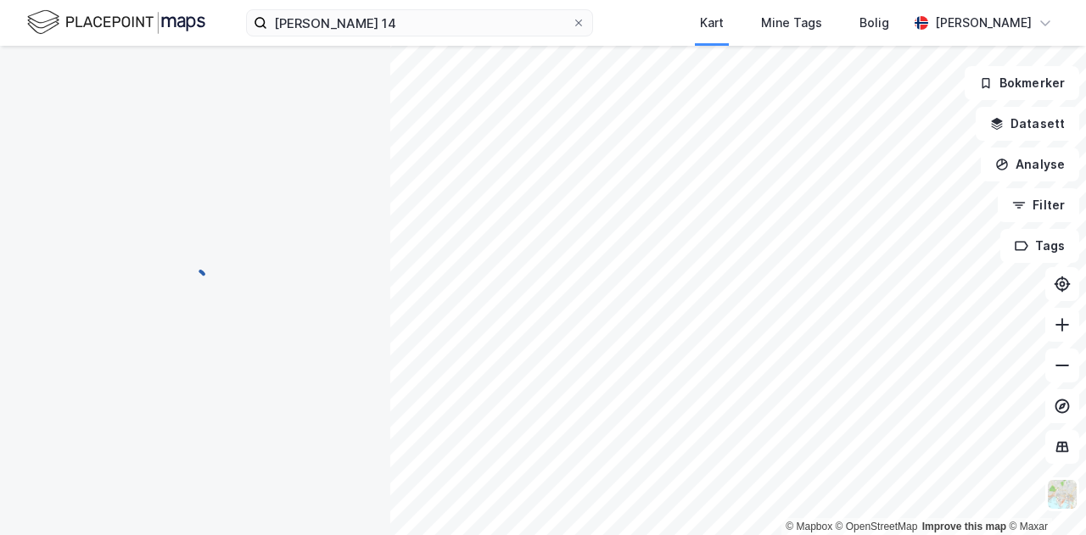
scroll to position [3, 0]
